Goal: Find specific page/section: Find specific page/section

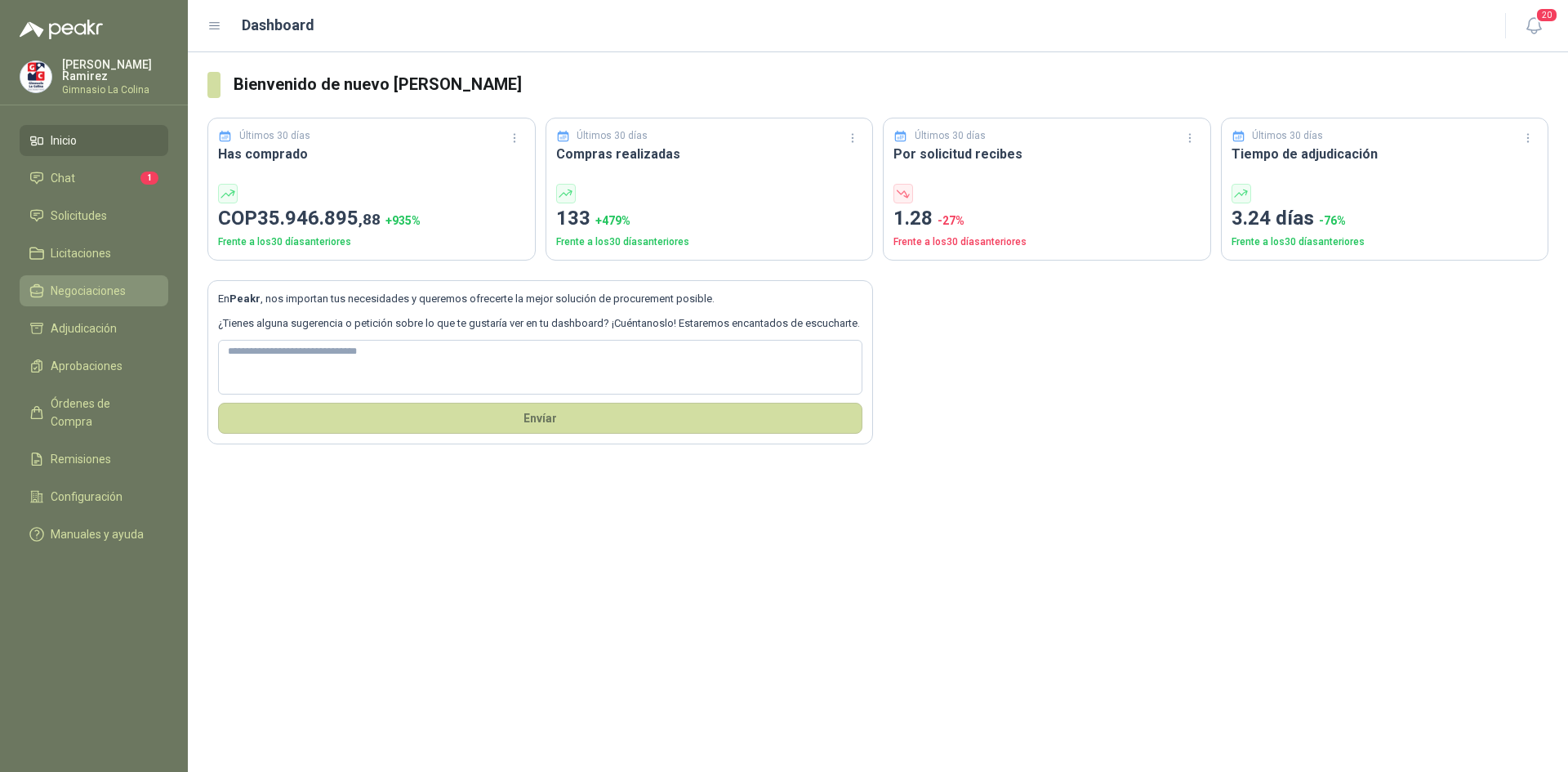
click at [88, 282] on span "Negociaciones" at bounding box center [88, 291] width 75 height 18
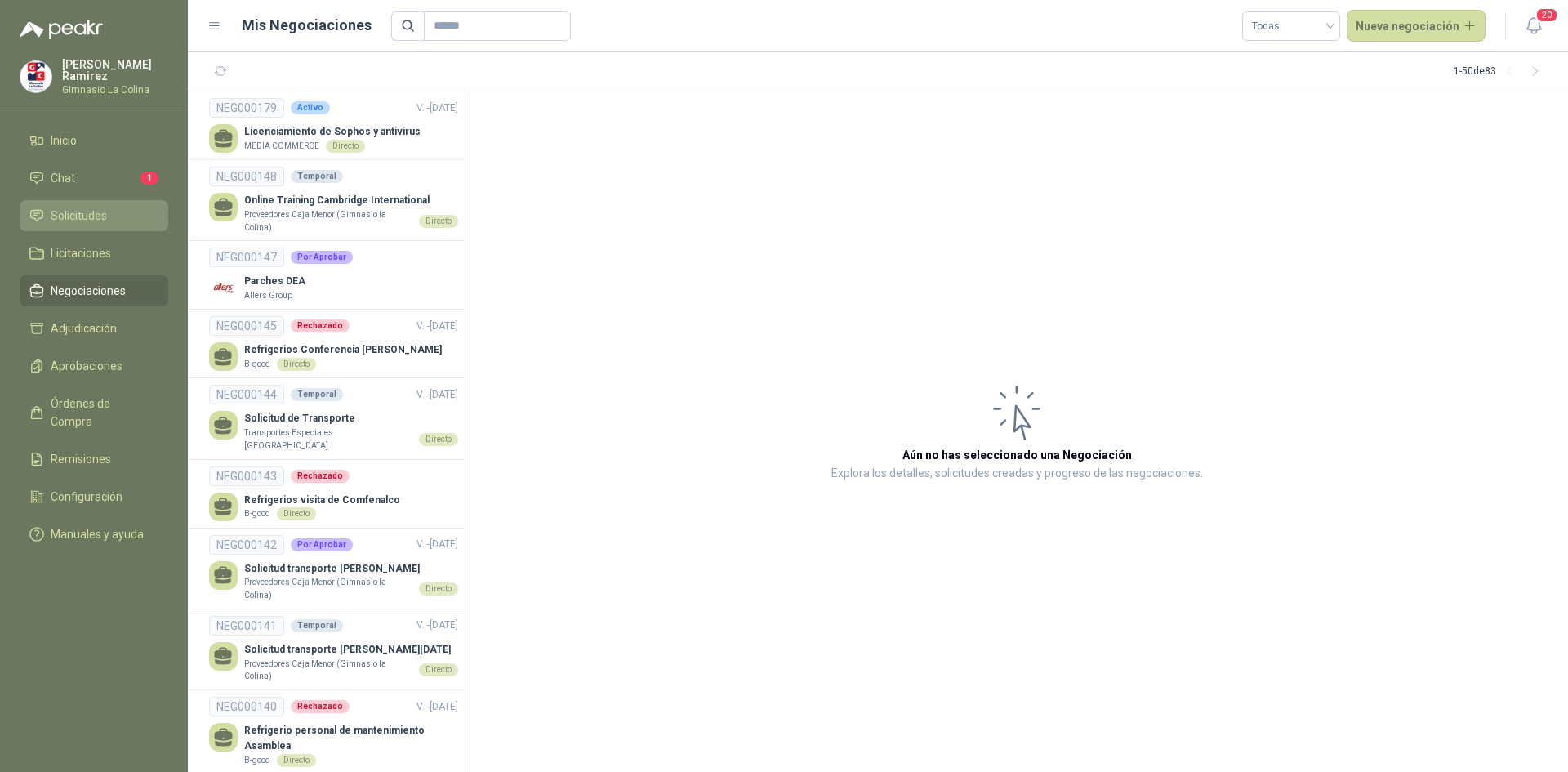
click at [81, 225] on link "Solicitudes" at bounding box center [93, 216] width 149 height 31
